Goal: Information Seeking & Learning: Learn about a topic

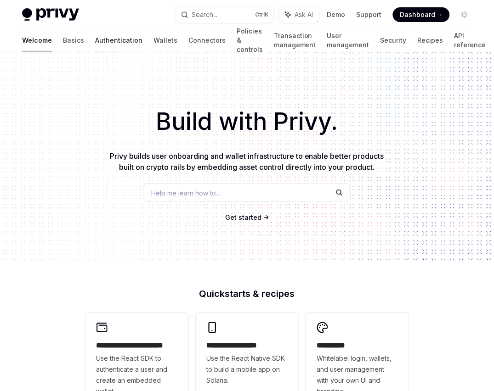
click at [95, 42] on link "Authentication" at bounding box center [118, 40] width 47 height 22
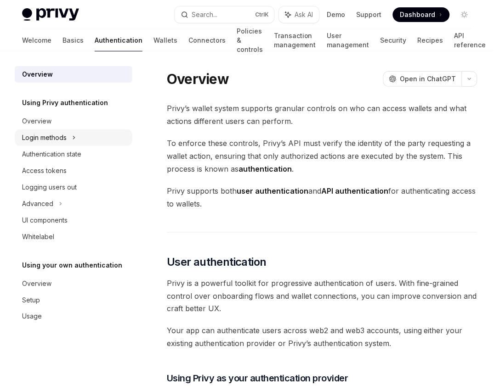
click at [51, 137] on div "Login methods" at bounding box center [44, 137] width 45 height 11
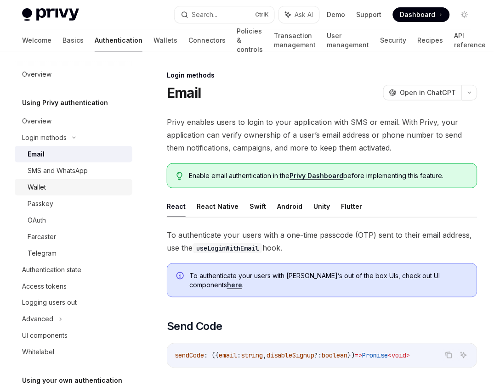
click at [45, 184] on div "Wallet" at bounding box center [37, 187] width 18 height 11
type textarea "*"
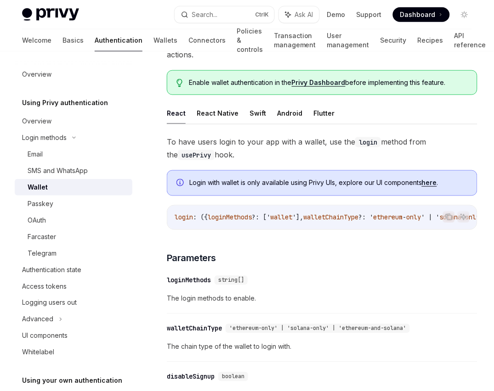
click at [287, 214] on span "wallet" at bounding box center [281, 218] width 22 height 8
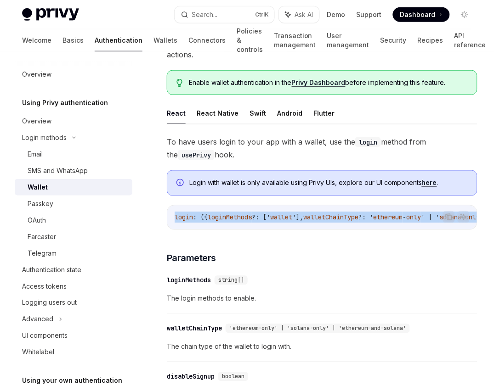
click at [287, 214] on span "wallet" at bounding box center [281, 218] width 22 height 8
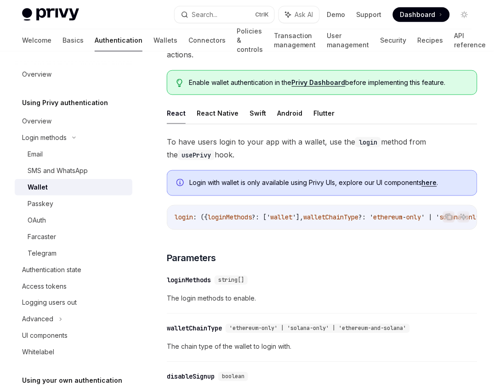
click at [287, 214] on span "wallet" at bounding box center [281, 218] width 22 height 8
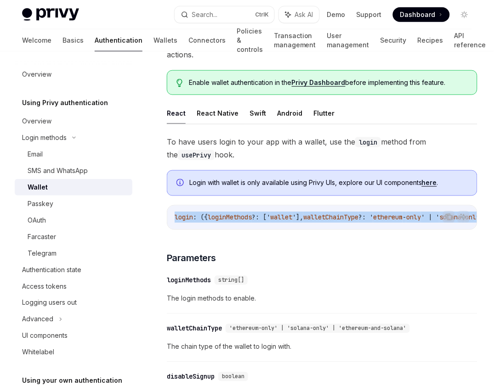
click at [287, 214] on span "wallet" at bounding box center [281, 218] width 22 height 8
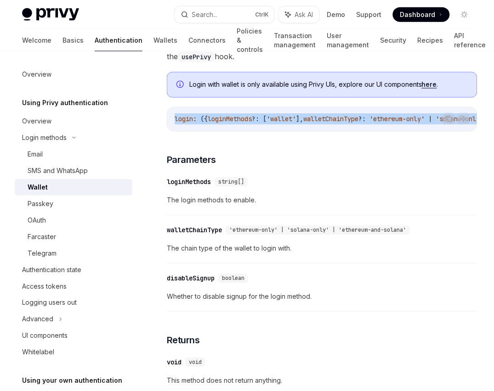
scroll to position [205, 0]
click at [220, 13] on button "Search... Ctrl K" at bounding box center [225, 14] width 100 height 17
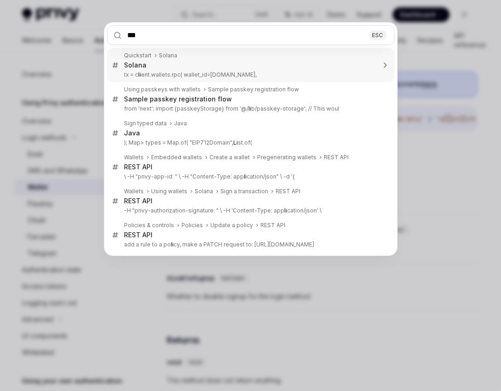
type input "****"
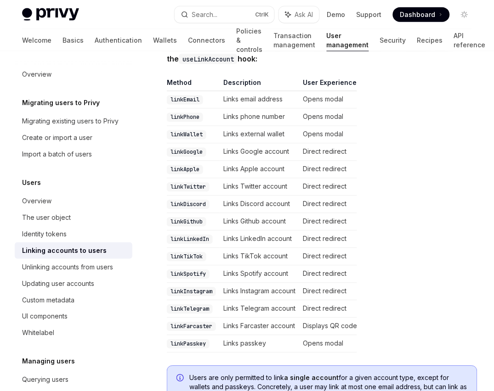
scroll to position [51, 0]
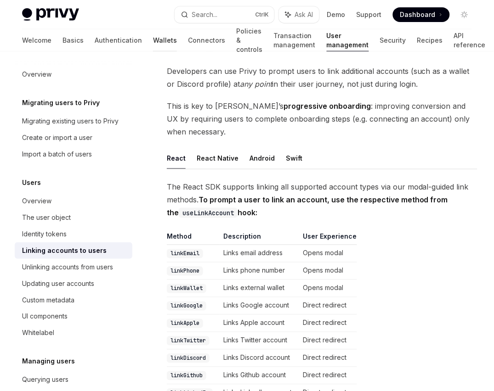
click at [153, 44] on link "Wallets" at bounding box center [165, 40] width 24 height 22
type textarea "*"
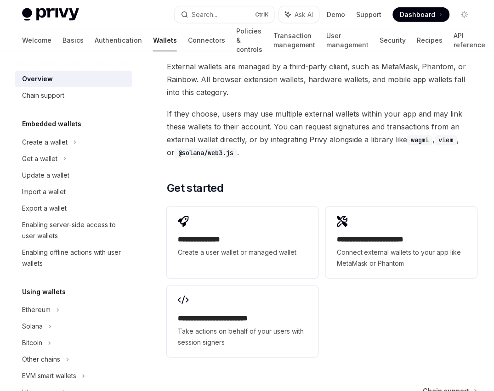
scroll to position [1426, 0]
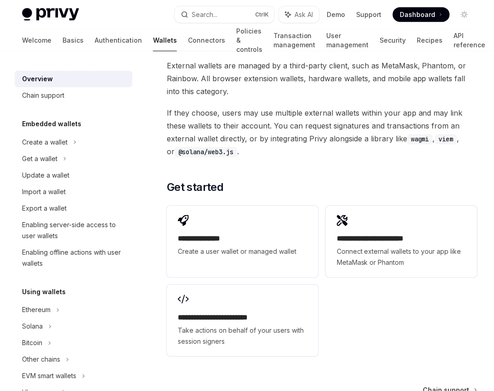
click at [431, 11] on span "Dashboard" at bounding box center [417, 14] width 35 height 9
